Goal: Task Accomplishment & Management: Manage account settings

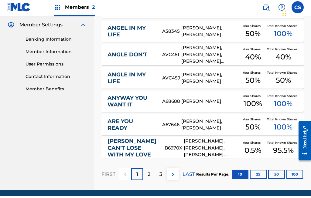
scroll to position [268, 0]
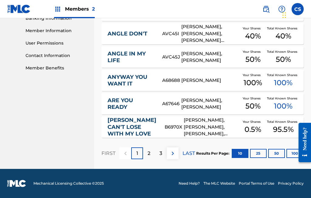
click at [288, 124] on span "95.5 %" at bounding box center [283, 129] width 21 height 11
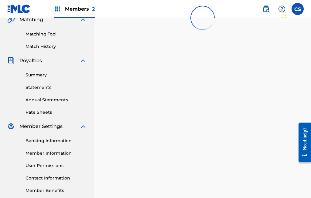
scroll to position [178, 0]
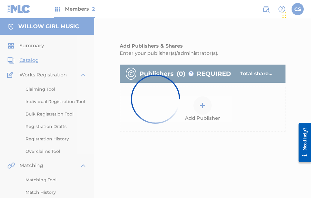
scroll to position [23, 0]
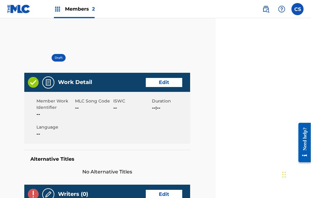
scroll to position [0, 96]
click at [296, 8] on label at bounding box center [297, 9] width 12 height 12
click at [297, 9] on input "CS [PERSON_NAME] [EMAIL_ADDRESS][DOMAIN_NAME] Notification Preferences Profile …" at bounding box center [297, 9] width 0 height 0
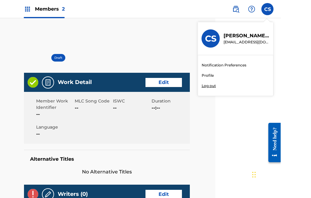
scroll to position [0, 65]
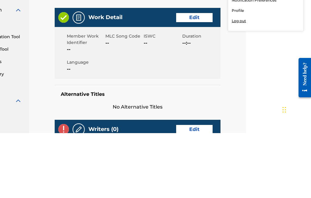
click at [271, 55] on div "Notification Preferences Profile Log out" at bounding box center [265, 75] width 75 height 41
click at [297, 9] on input "CS [PERSON_NAME] [EMAIL_ADDRESS][DOMAIN_NAME] Notification Preferences Profile …" at bounding box center [297, 9] width 0 height 0
click at [256, 55] on div "Notification Preferences Profile Log out" at bounding box center [265, 75] width 75 height 41
click at [297, 9] on input "CS [PERSON_NAME] [EMAIL_ADDRESS][DOMAIN_NAME] Notification Preferences Profile …" at bounding box center [297, 9] width 0 height 0
click at [245, 83] on p "Log out" at bounding box center [238, 85] width 14 height 5
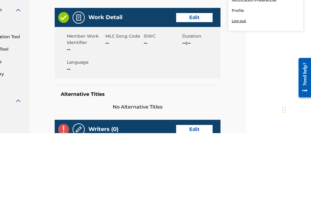
click at [297, 9] on input "CS [PERSON_NAME] [EMAIL_ADDRESS][DOMAIN_NAME] Notification Preferences Profile …" at bounding box center [297, 9] width 0 height 0
